Goal: Navigation & Orientation: Find specific page/section

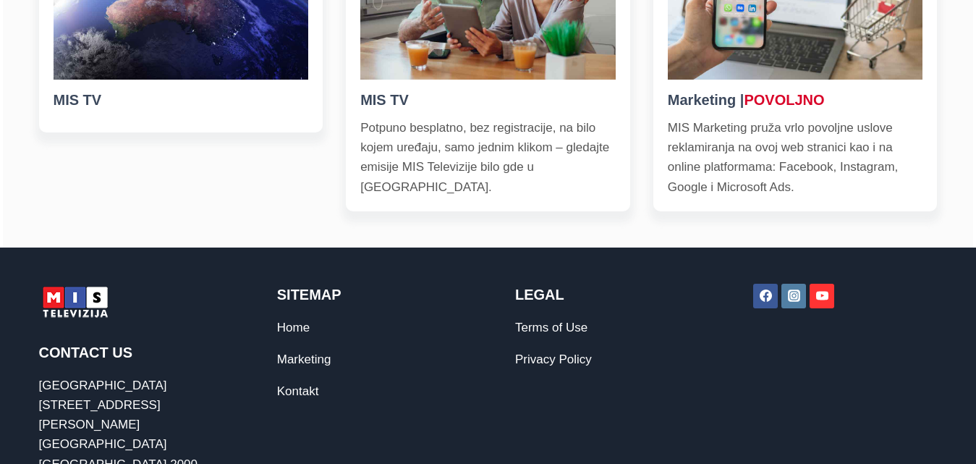
scroll to position [627, 0]
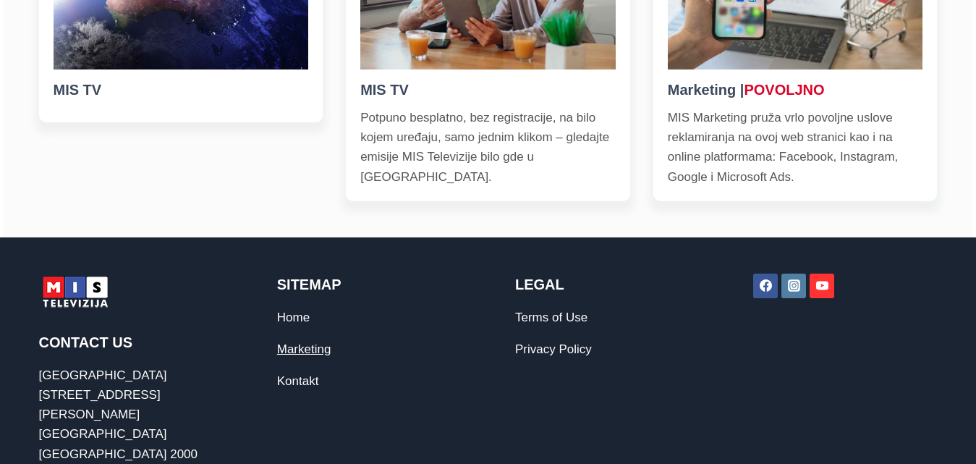
click at [313, 349] on link "Marketing" at bounding box center [304, 349] width 54 height 14
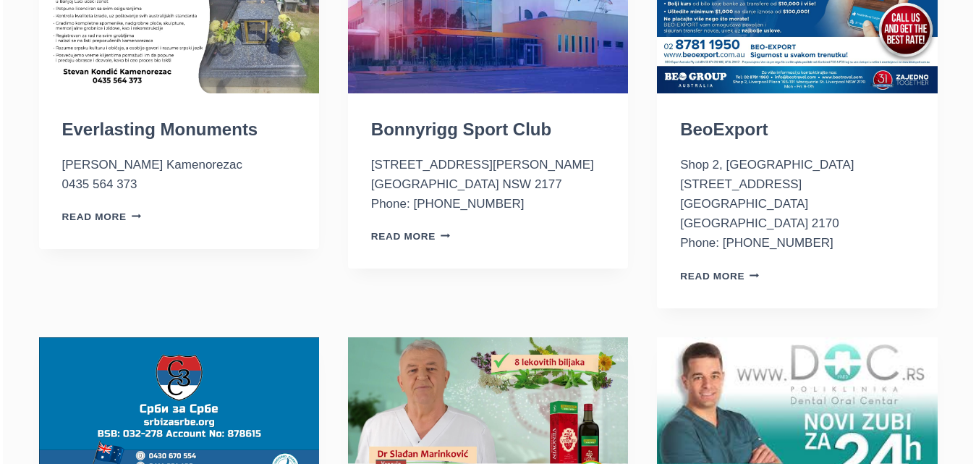
scroll to position [1100, 0]
